Goal: Transaction & Acquisition: Book appointment/travel/reservation

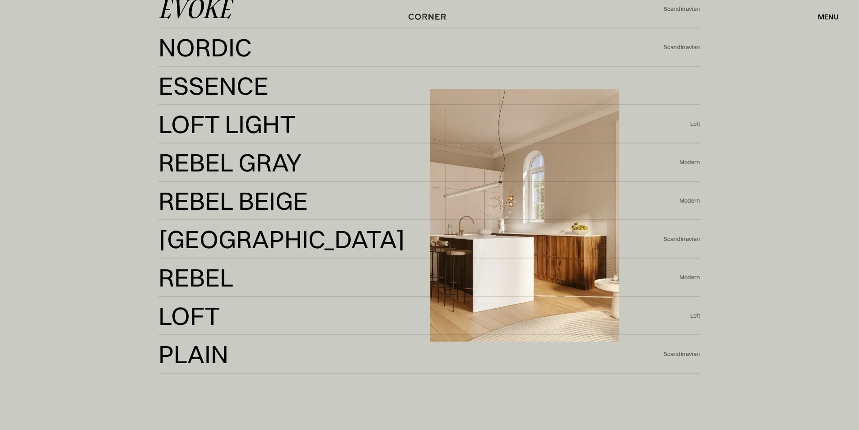
scroll to position [2303, 0]
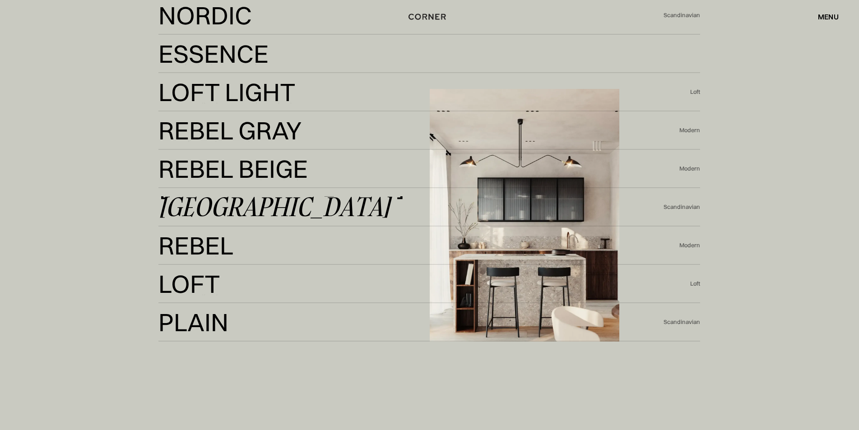
click at [221, 201] on div "[GEOGRAPHIC_DATA]" at bounding box center [274, 207] width 232 height 22
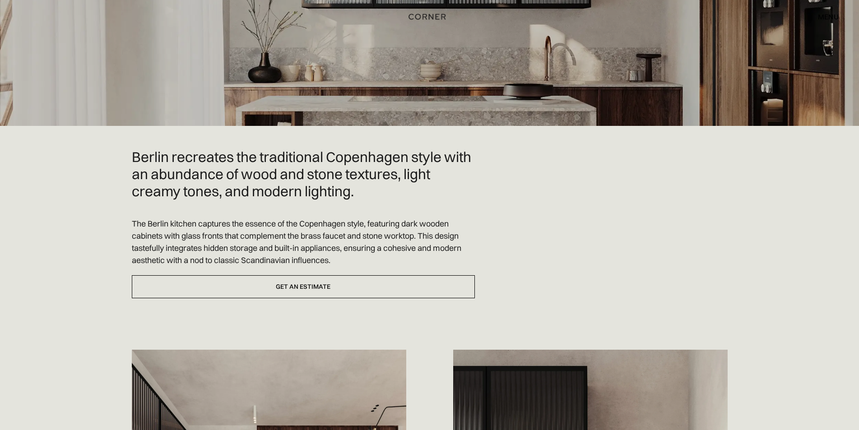
scroll to position [226, 0]
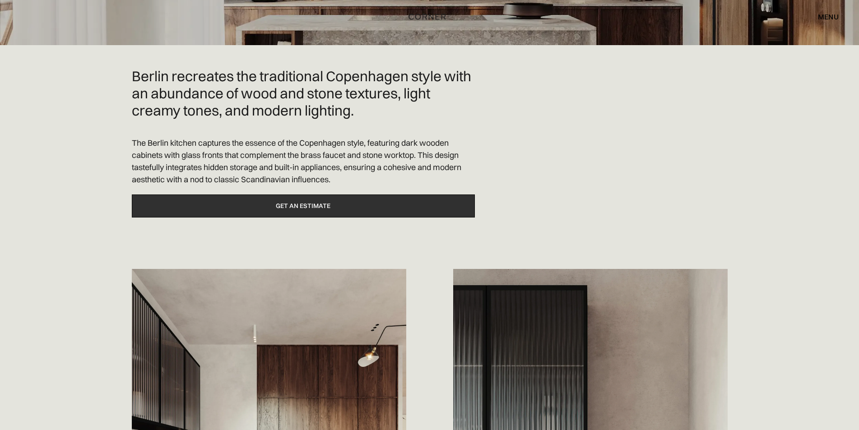
click at [368, 199] on link "Get an estimate" at bounding box center [303, 206] width 343 height 23
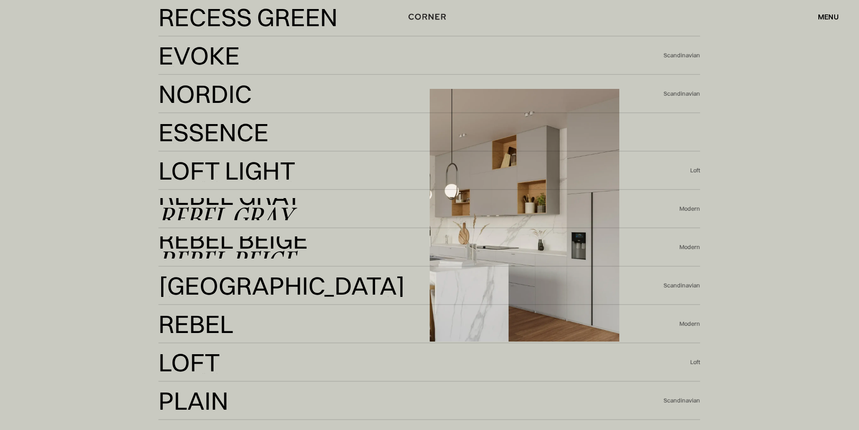
scroll to position [2032, 0]
